Goal: Information Seeking & Learning: Learn about a topic

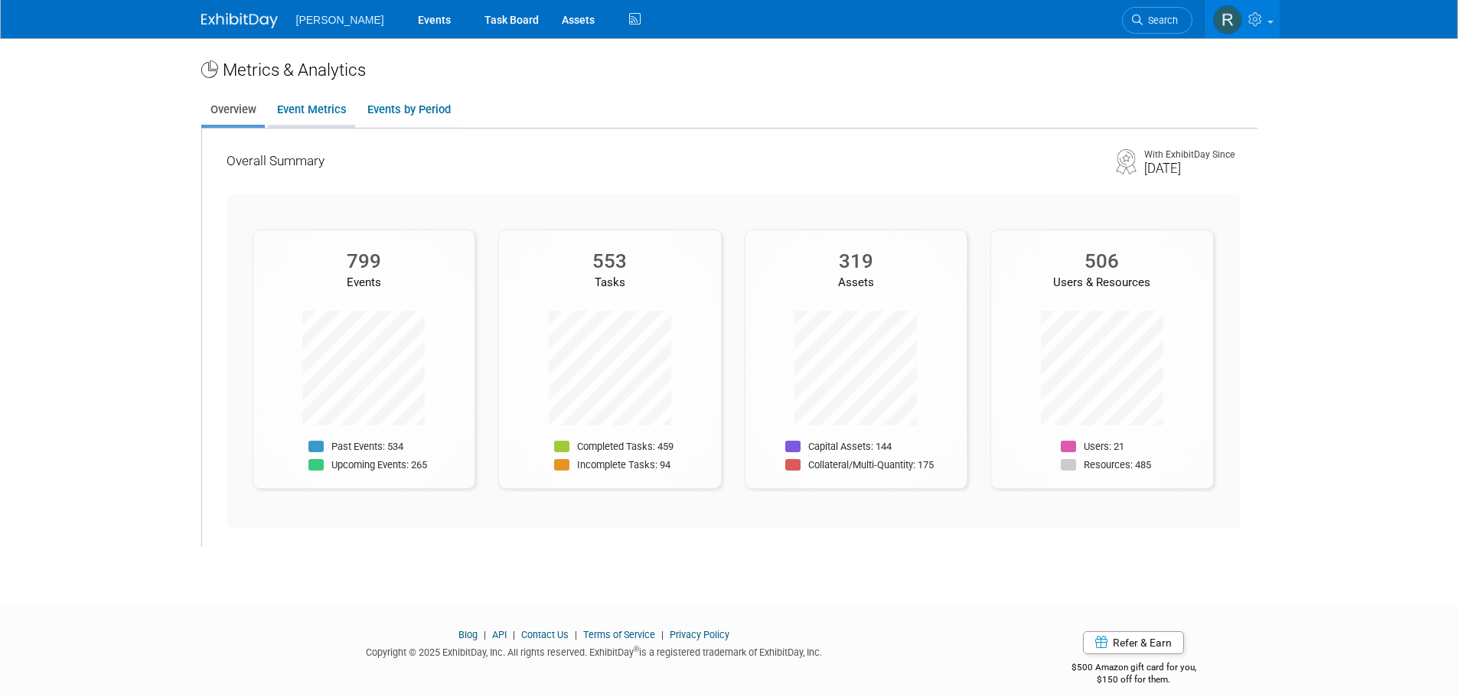
click at [302, 110] on link "Event Metrics" at bounding box center [311, 110] width 87 height 30
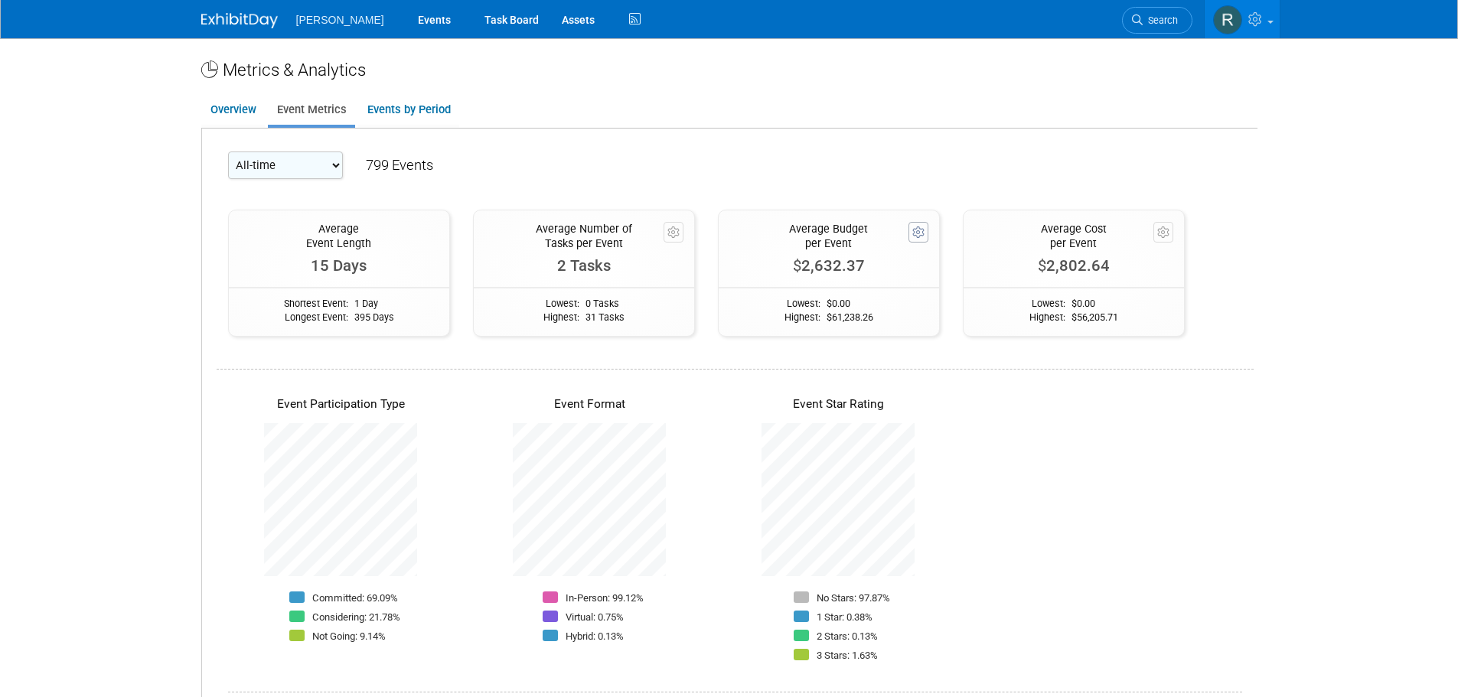
click at [917, 234] on icon "button" at bounding box center [918, 232] width 12 height 11
click at [889, 165] on div "All-time 2031 2030 2029 2028 2027 2026 2025 799 Events" at bounding box center [735, 171] width 1014 height 39
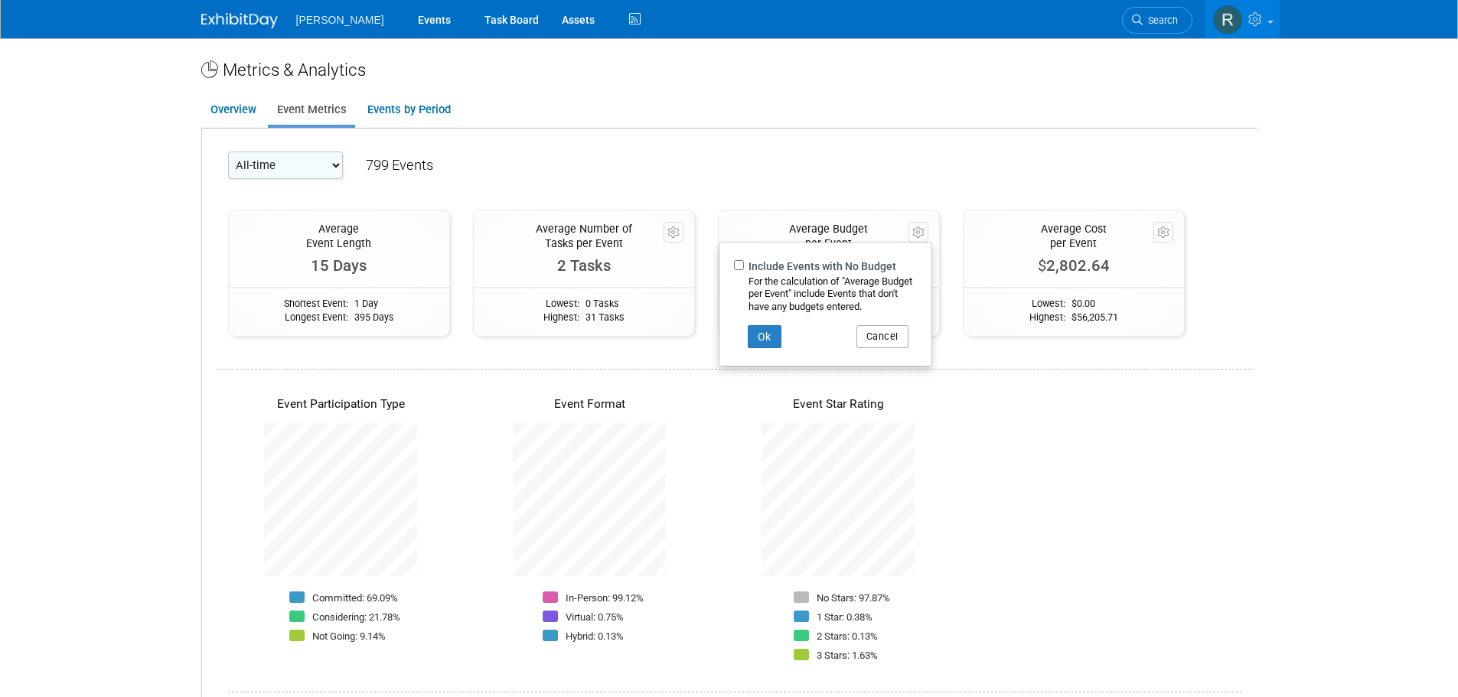
click at [882, 333] on button "Cancel" at bounding box center [883, 336] width 52 height 23
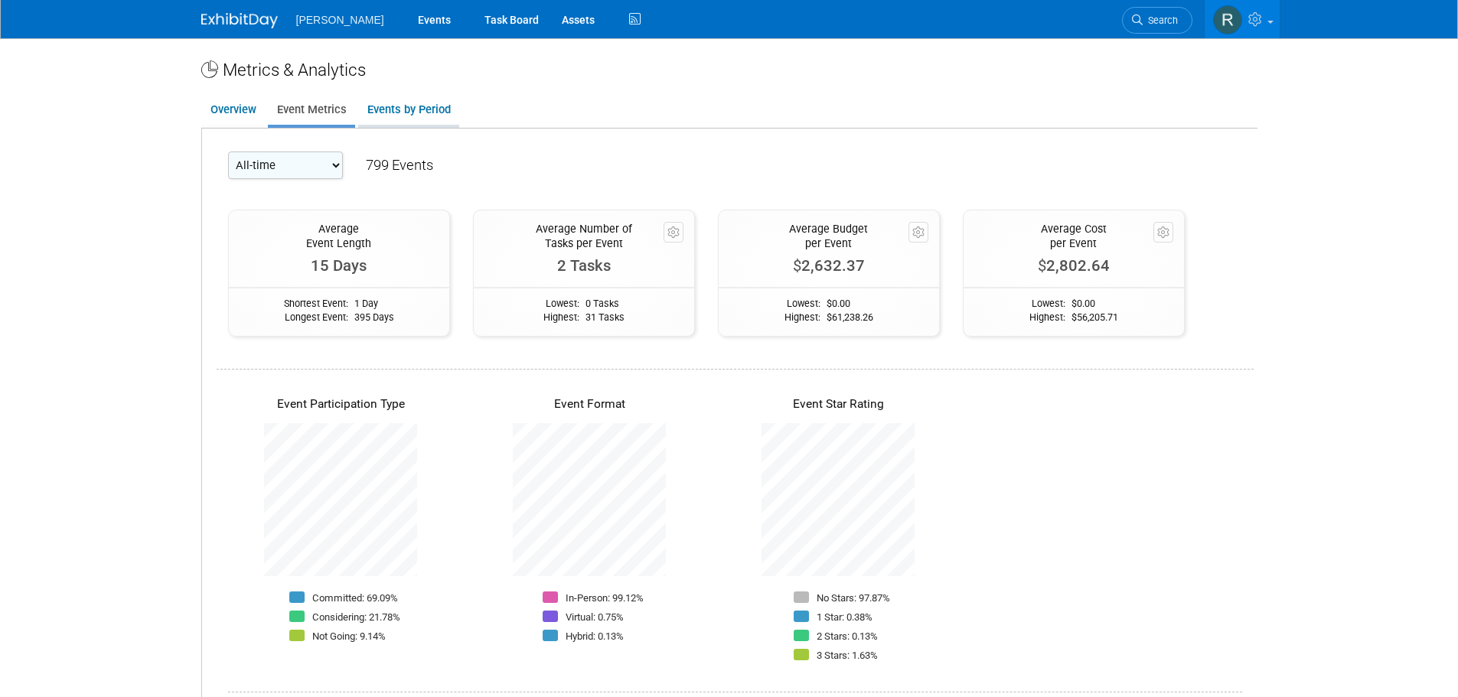
click at [430, 110] on link "Events by Period" at bounding box center [408, 110] width 101 height 30
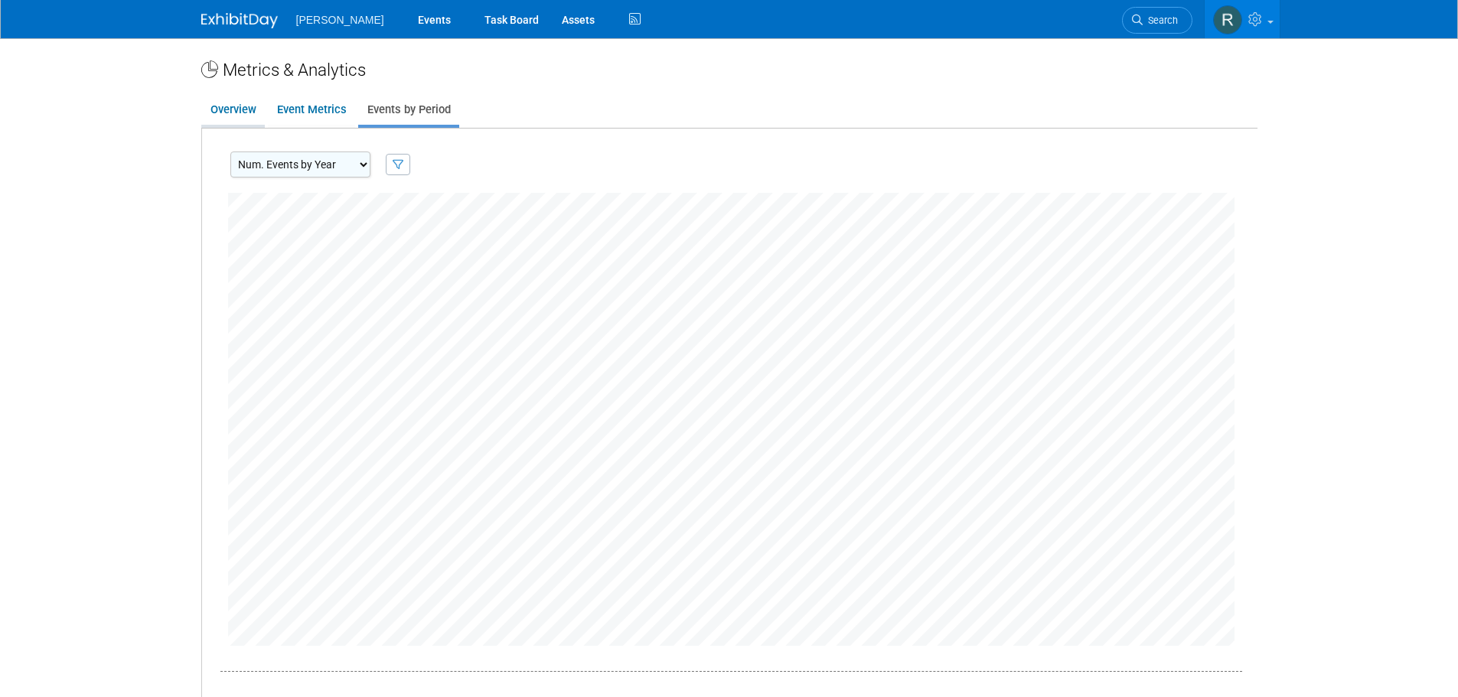
click at [250, 110] on link "Overview" at bounding box center [233, 110] width 64 height 30
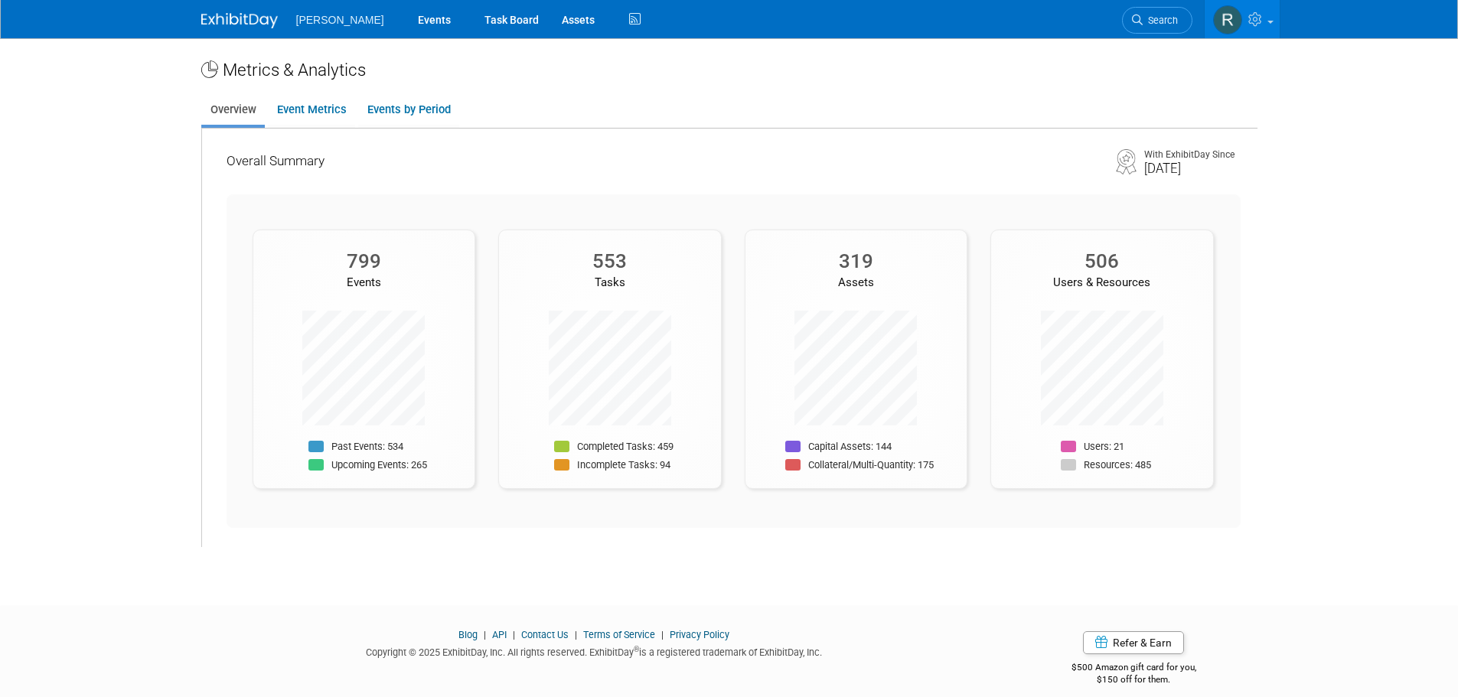
click at [870, 266] on div "319" at bounding box center [857, 262] width 222 height 24
click at [854, 273] on div "319" at bounding box center [857, 262] width 222 height 24
drag, startPoint x: 839, startPoint y: 260, endPoint x: 890, endPoint y: 268, distance: 52.0
click at [890, 268] on div "319" at bounding box center [857, 262] width 222 height 24
click at [805, 457] on li "Capital Assets: 144" at bounding box center [859, 448] width 149 height 19
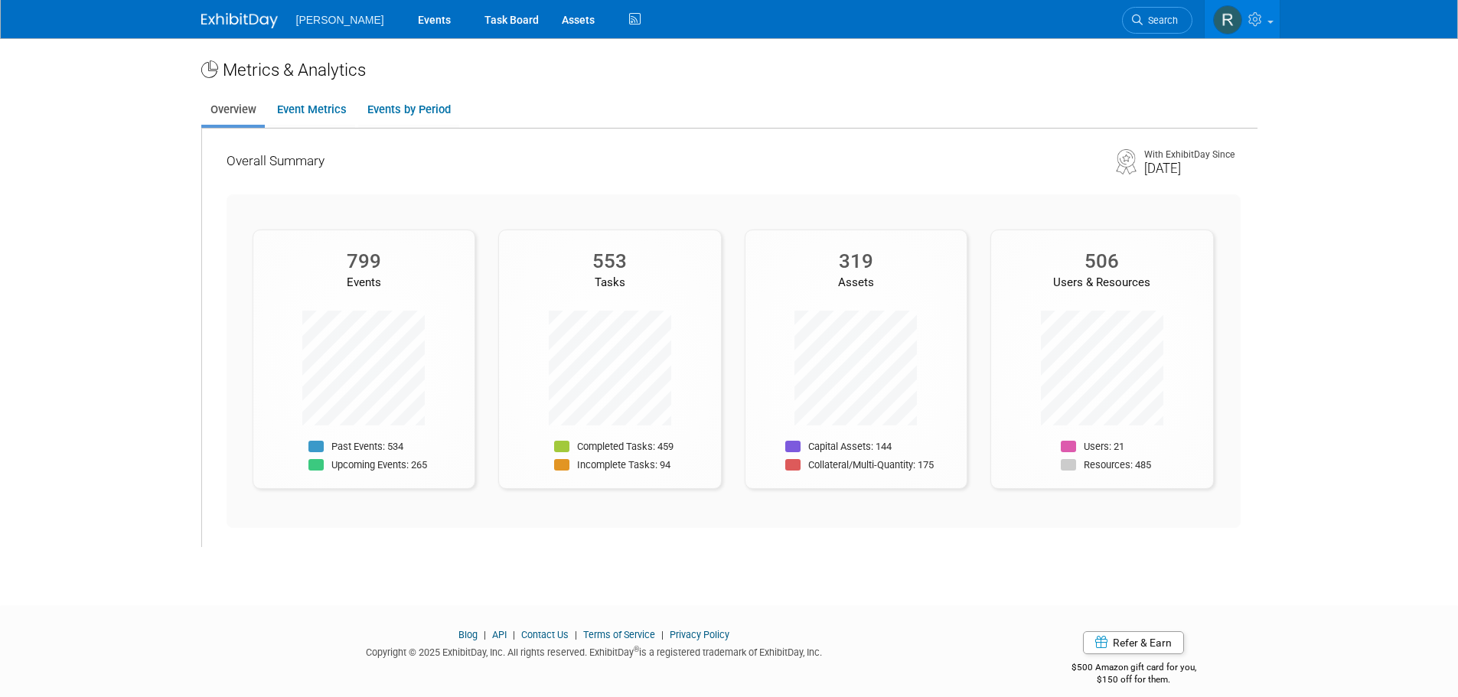
click at [794, 478] on div "319 Assets Capital Assets: 144 Collateral/Multi-Quantity: 175" at bounding box center [857, 360] width 224 height 260
drag, startPoint x: 794, startPoint y: 458, endPoint x: 784, endPoint y: 411, distance: 47.7
click at [793, 455] on ul "Capital Assets: 144 Collateral/Multi-Quantity: 175" at bounding box center [856, 458] width 156 height 38
click at [784, 410] on div "Capital Assets: 144 Collateral/Multi-Quantity: 175" at bounding box center [857, 394] width 222 height 166
drag, startPoint x: 828, startPoint y: 266, endPoint x: 792, endPoint y: 251, distance: 39.5
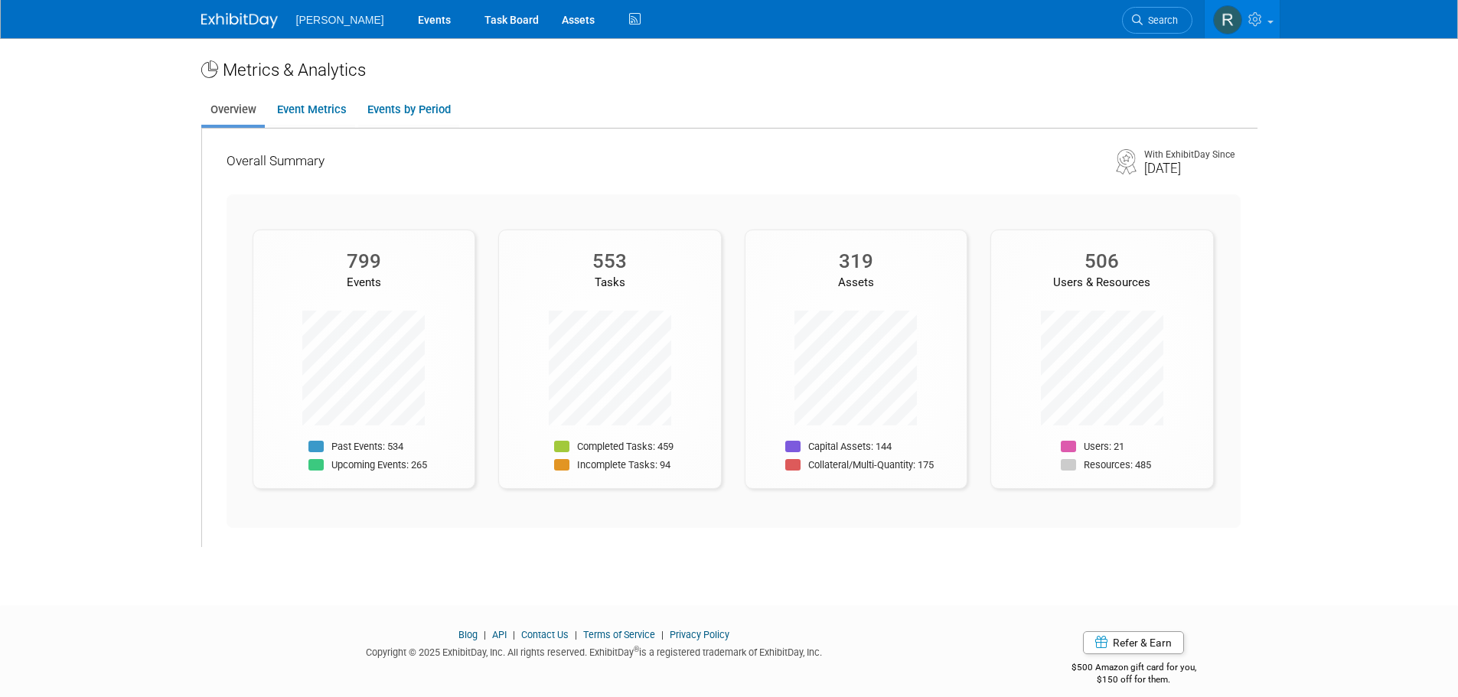
click at [792, 251] on div "319" at bounding box center [857, 262] width 222 height 24
click at [1272, 21] on span at bounding box center [1271, 22] width 6 height 3
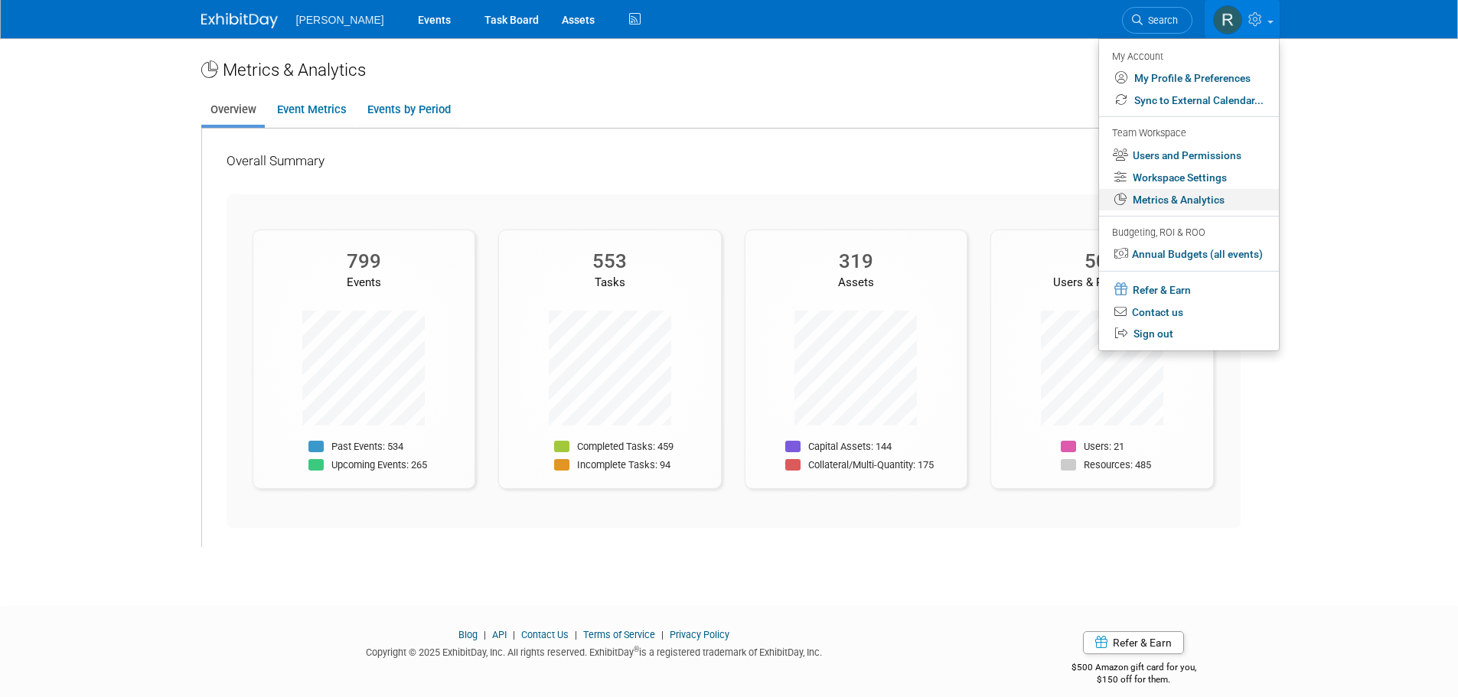
click at [1157, 202] on link "Metrics & Analytics" at bounding box center [1189, 200] width 180 height 22
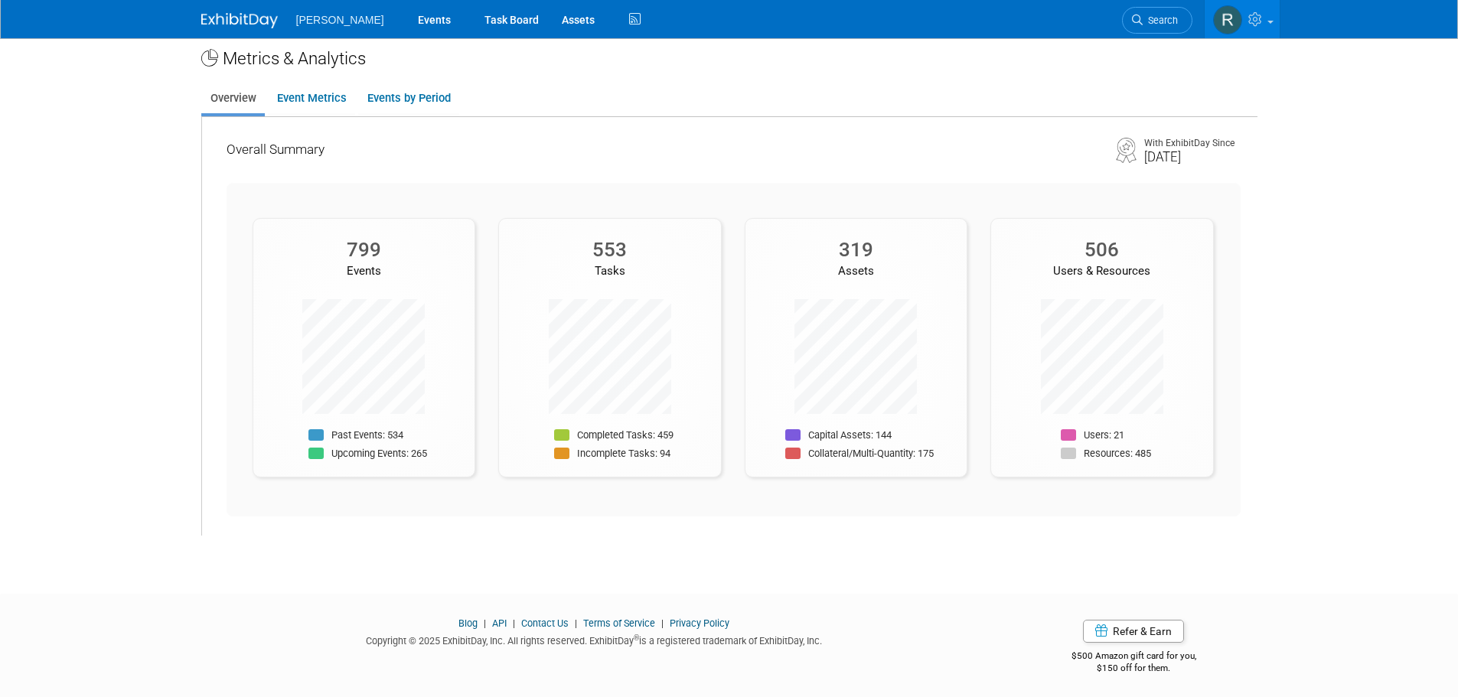
scroll to position [15, 0]
click at [550, 24] on link "Assets" at bounding box center [578, 19] width 56 height 38
